Goal: Transaction & Acquisition: Purchase product/service

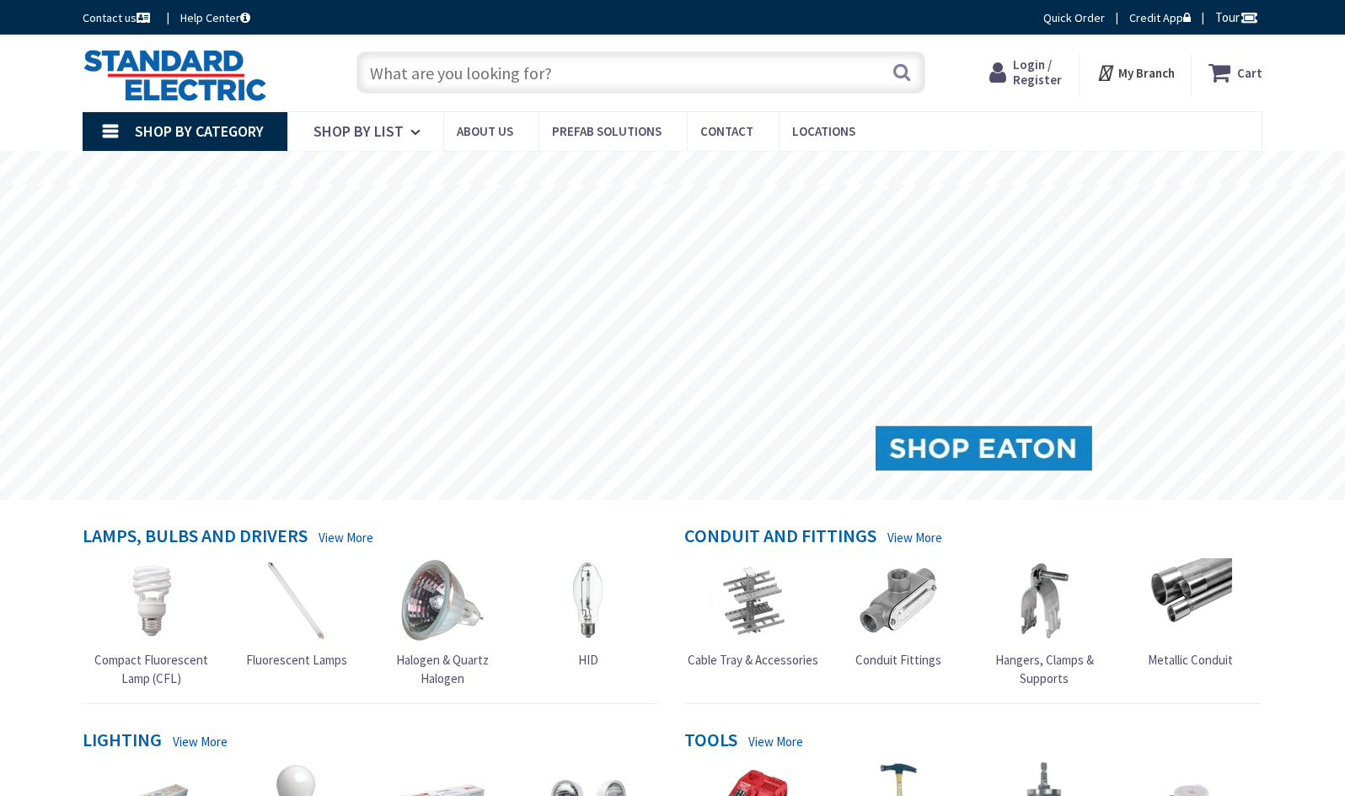
type input "[DEMOGRAPHIC_DATA][GEOGRAPHIC_DATA], [GEOGRAPHIC_DATA]"
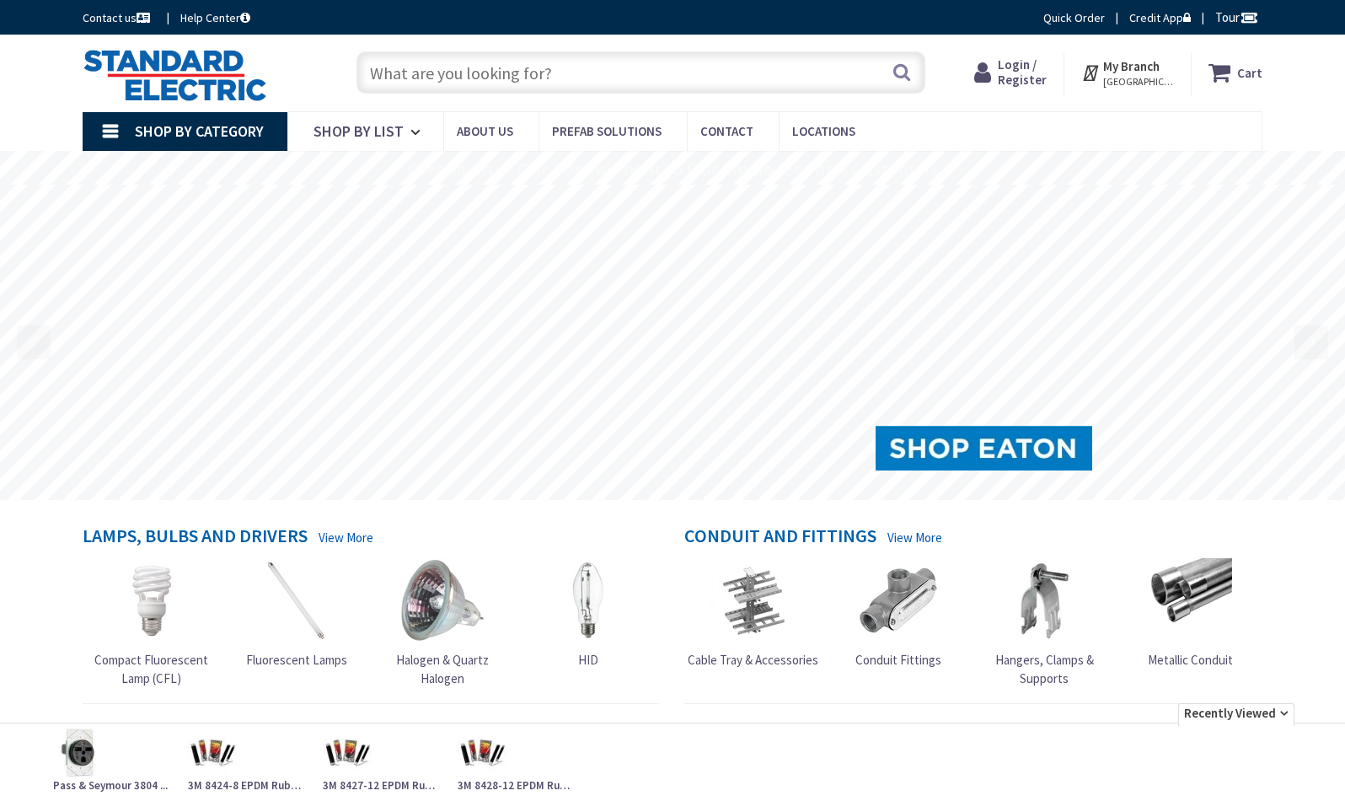
click at [393, 73] on input "text" at bounding box center [641, 72] width 569 height 42
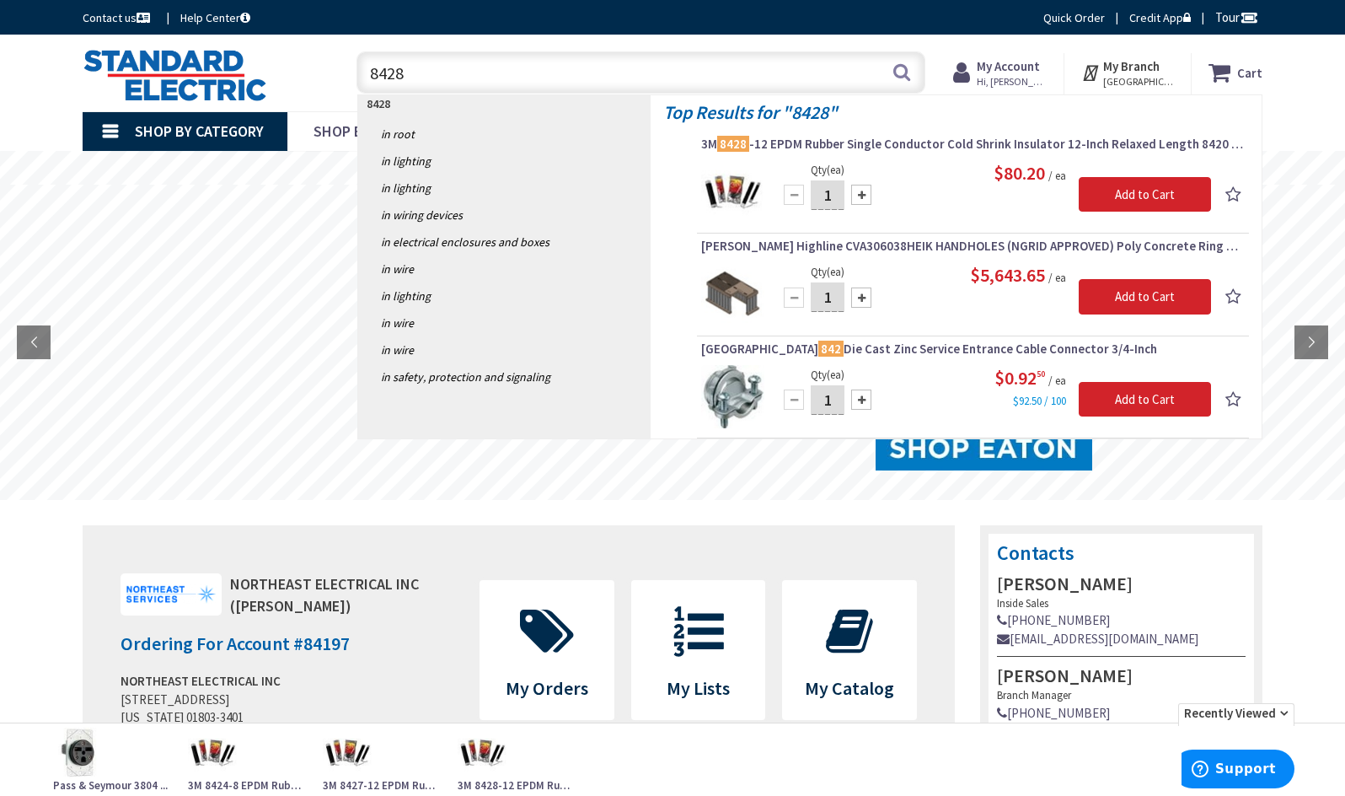
type input "8428"
click at [937, 201] on div "Qty (ea) 1 Please select a quantity Add to Cart $80.20 / ea" at bounding box center [973, 191] width 544 height 63
click at [886, 142] on span "3M 8428 -12 EPDM Rubber Single Conductor Cold Shrink Insulator 12-Inch Relaxed …" at bounding box center [973, 144] width 544 height 17
